Goal: Task Accomplishment & Management: Complete application form

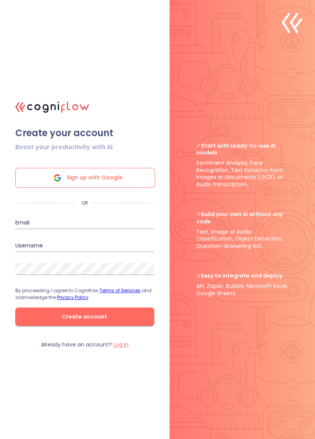
click at [39, 188] on div "Sign up with Google" at bounding box center [85, 178] width 140 height 20
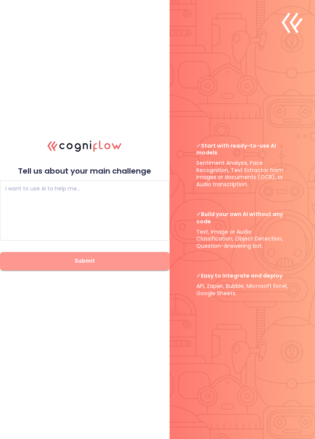
click at [56, 266] on span "Submit" at bounding box center [84, 261] width 145 height 10
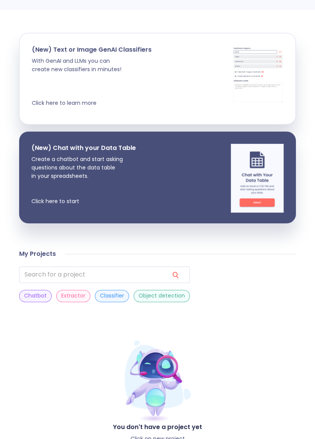
scroll to position [137, 0]
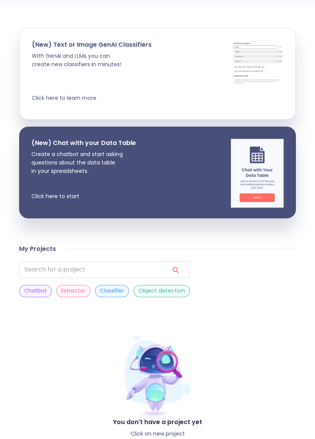
click at [71, 291] on p "Extractor" at bounding box center [73, 290] width 24 height 7
click at [28, 290] on p "Chatbot" at bounding box center [35, 290] width 23 height 7
click at [100, 289] on p "Classifier" at bounding box center [112, 290] width 24 height 7
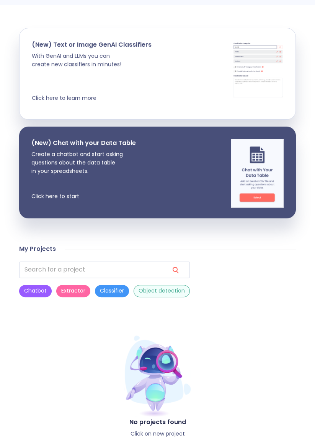
click at [139, 290] on p "Object detection" at bounding box center [161, 290] width 46 height 7
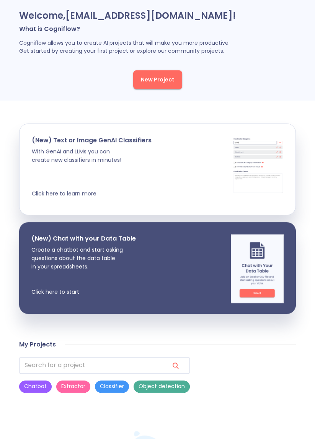
scroll to position [0, 0]
